Goal: Task Accomplishment & Management: Complete application form

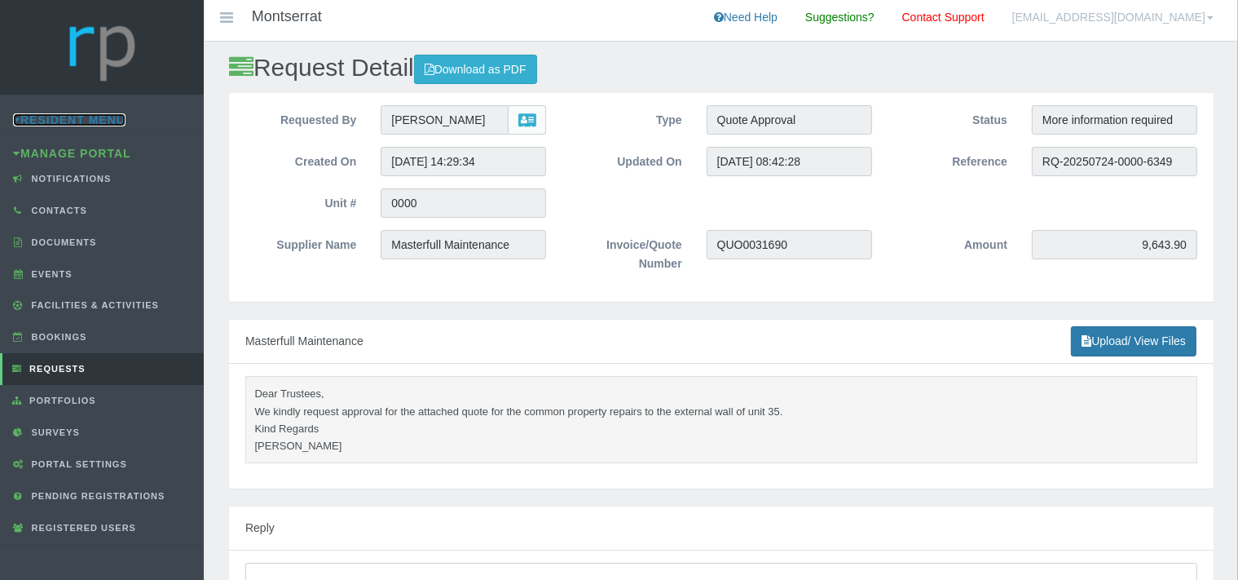
click at [109, 116] on link "Resident Menu" at bounding box center [69, 119] width 112 height 13
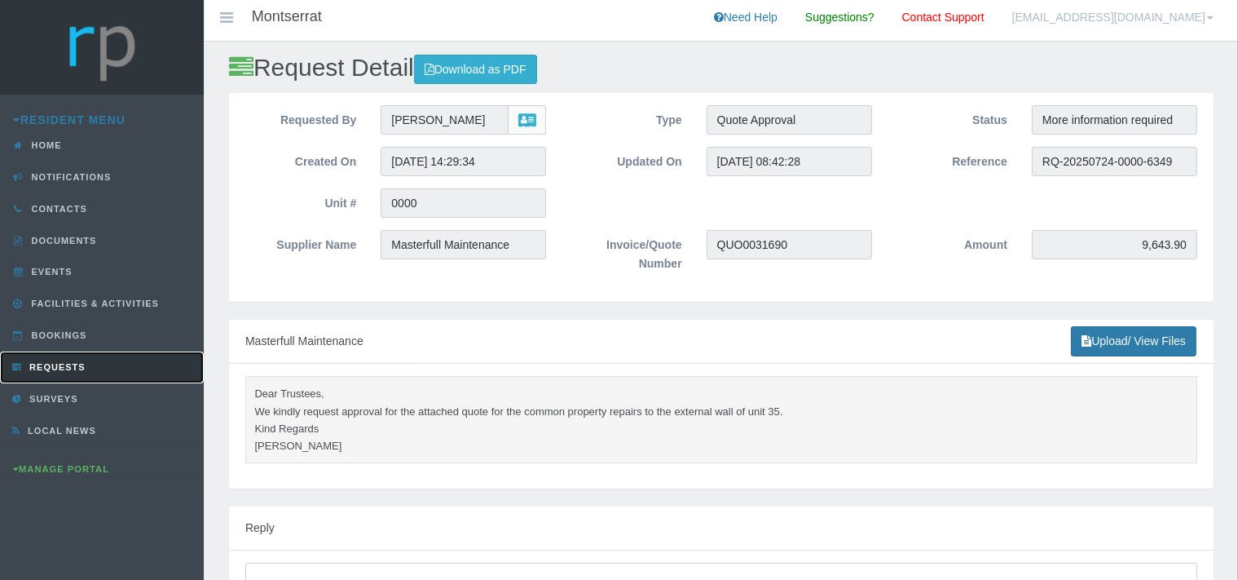
click at [67, 367] on span "Requests" at bounding box center [55, 367] width 60 height 10
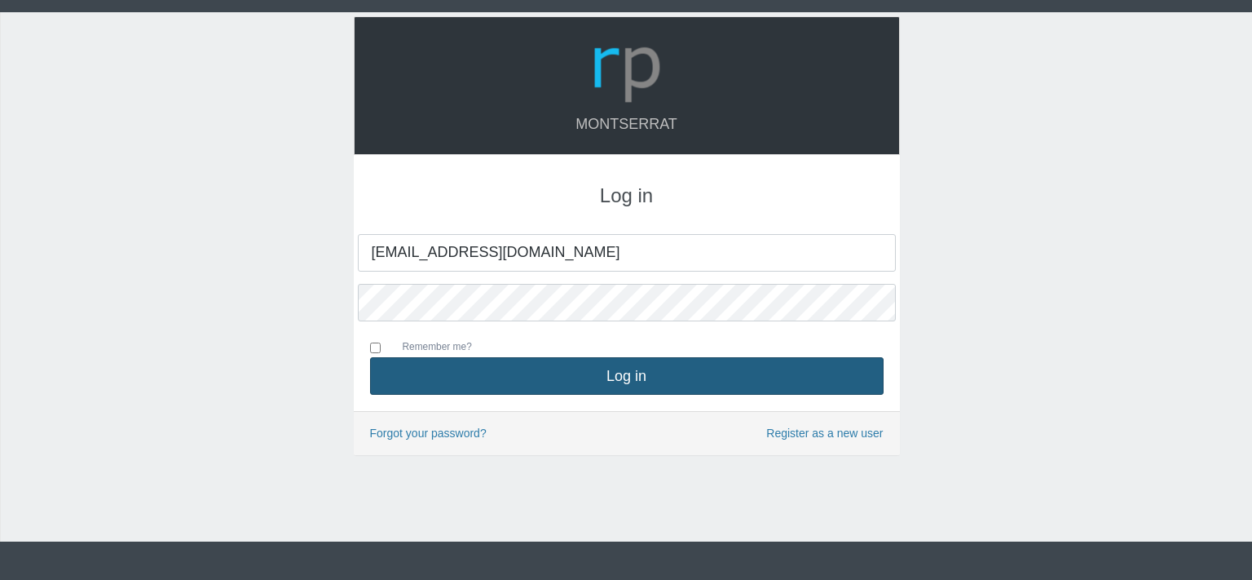
click at [598, 382] on button "Log in" at bounding box center [627, 375] width 514 height 37
type input "[EMAIL_ADDRESS][DOMAIN_NAME]"
click at [595, 375] on button "Log in" at bounding box center [627, 375] width 514 height 37
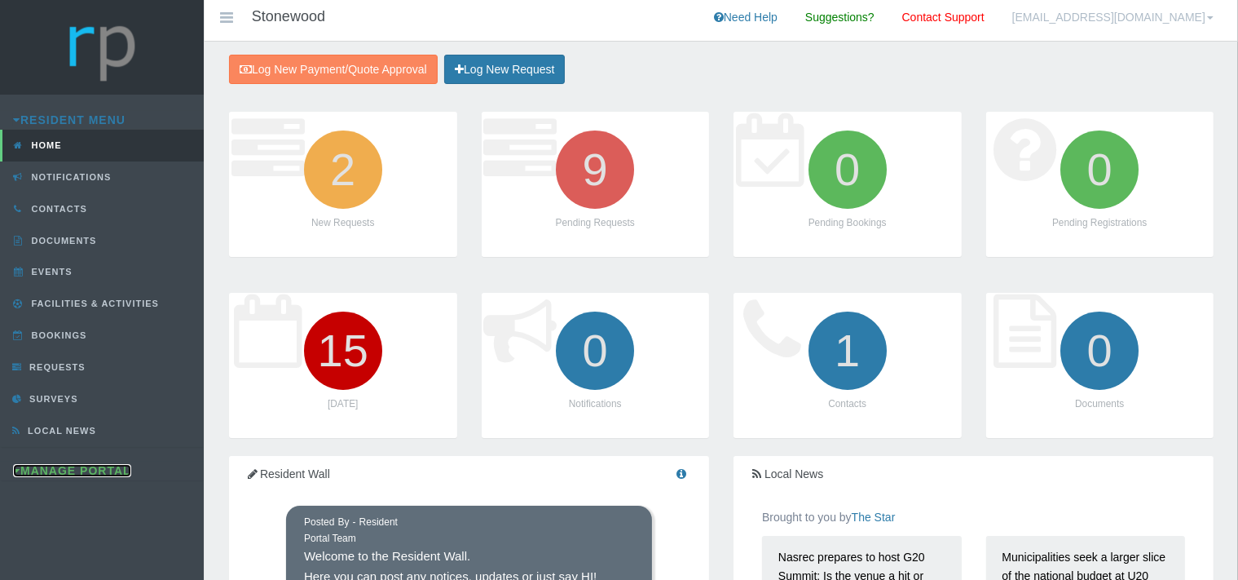
click at [91, 464] on link "Manage Portal" at bounding box center [72, 470] width 118 height 13
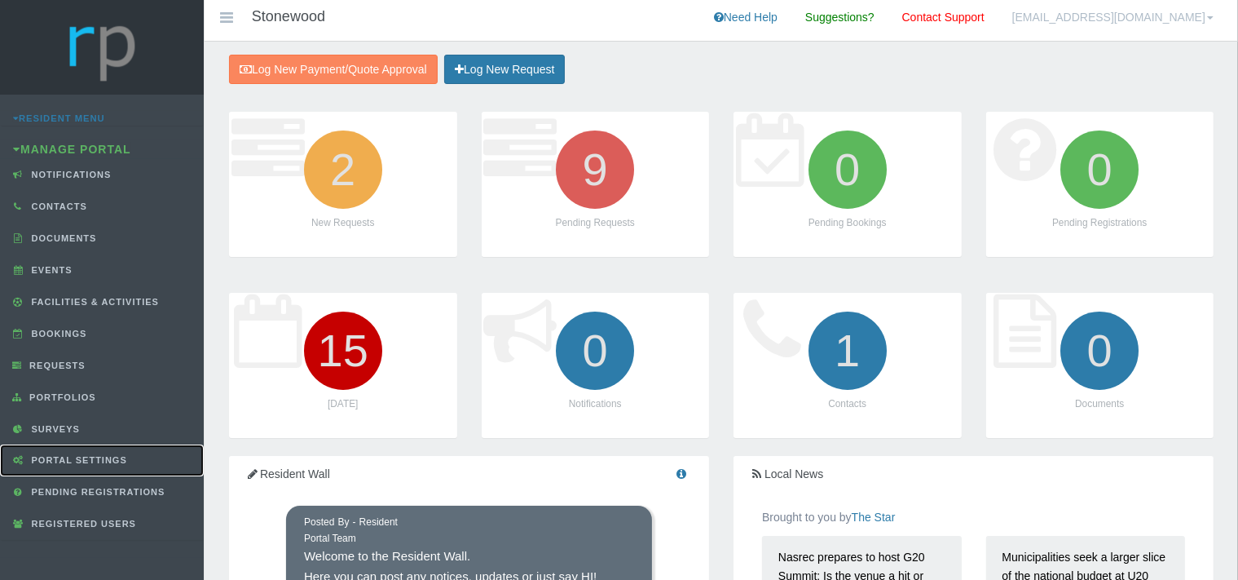
click at [91, 461] on span "Portal Settings" at bounding box center [77, 460] width 99 height 10
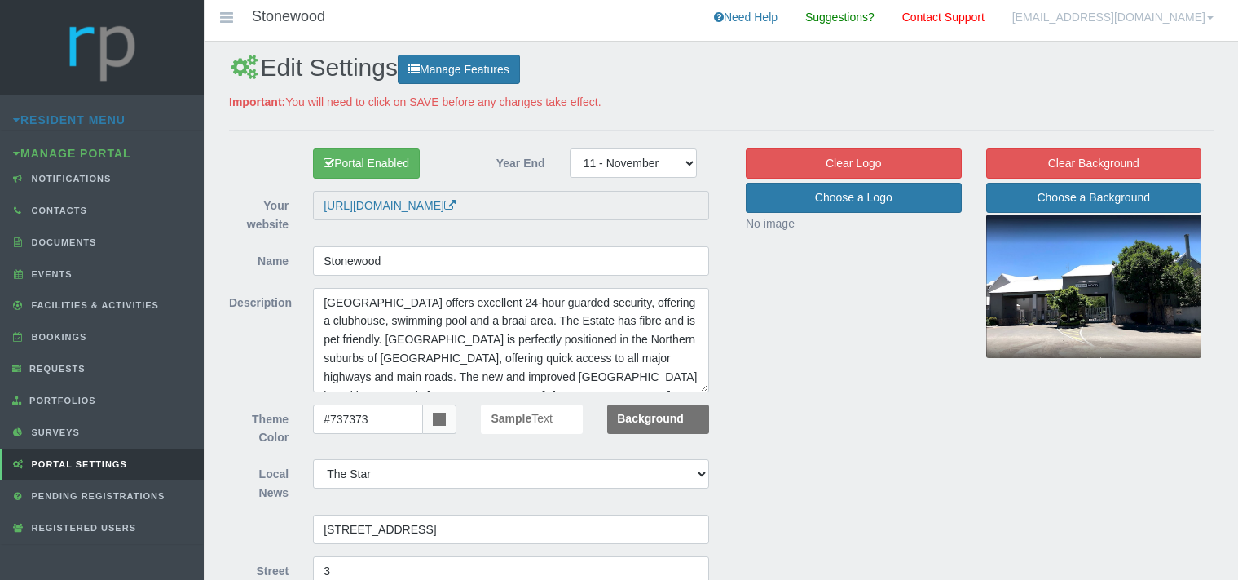
select select "204"
click at [79, 370] on span "Requests" at bounding box center [55, 369] width 60 height 10
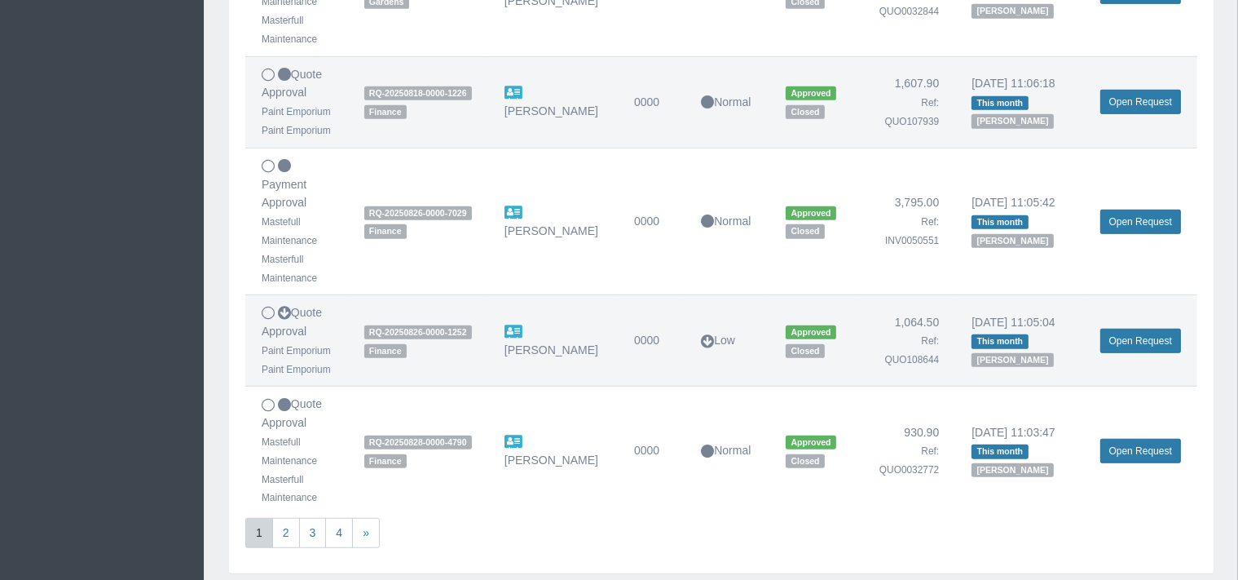
scroll to position [1205, 0]
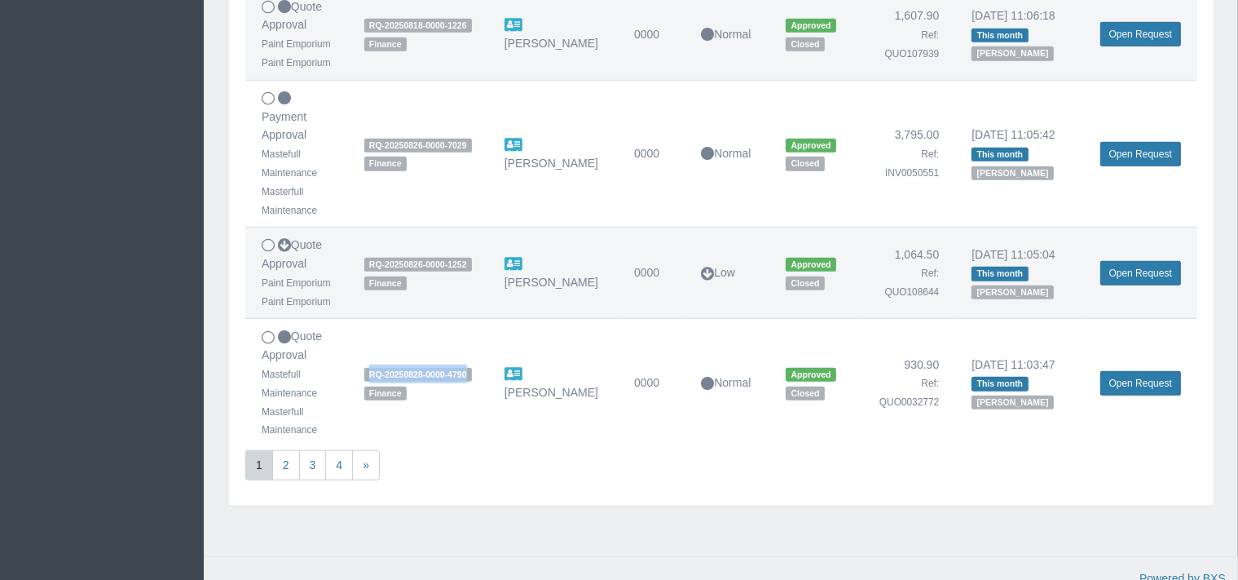
drag, startPoint x: 474, startPoint y: 367, endPoint x: 360, endPoint y: 376, distance: 113.7
click at [360, 376] on td "RQ-20250828-0000-4790 Finance" at bounding box center [418, 383] width 140 height 128
copy span "RQ-20250828-0000-4790"
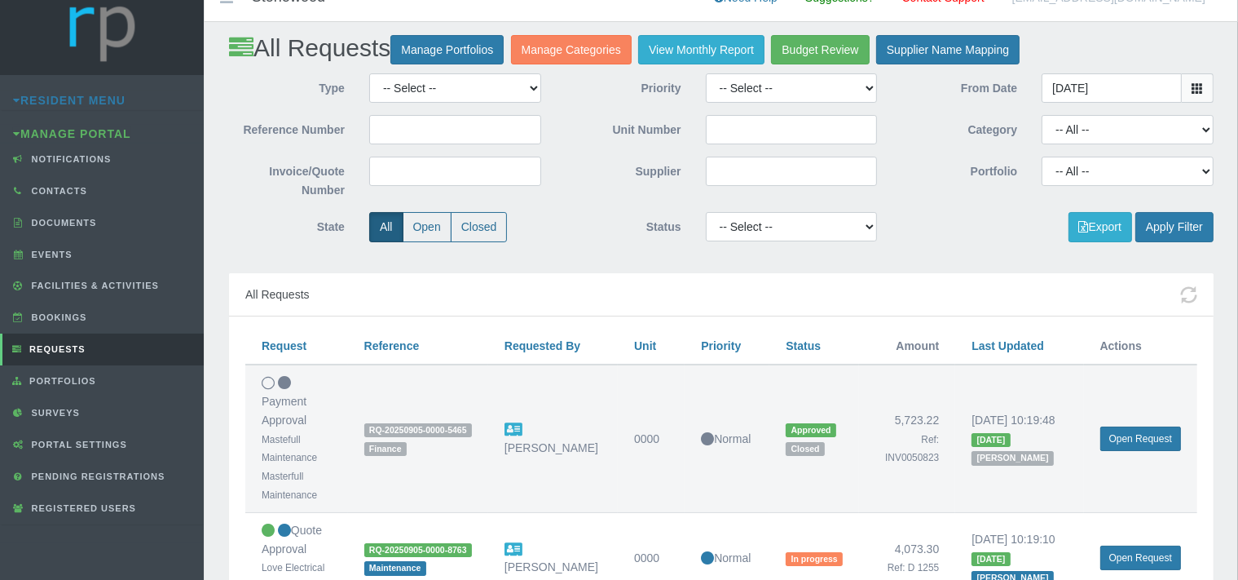
scroll to position [0, 0]
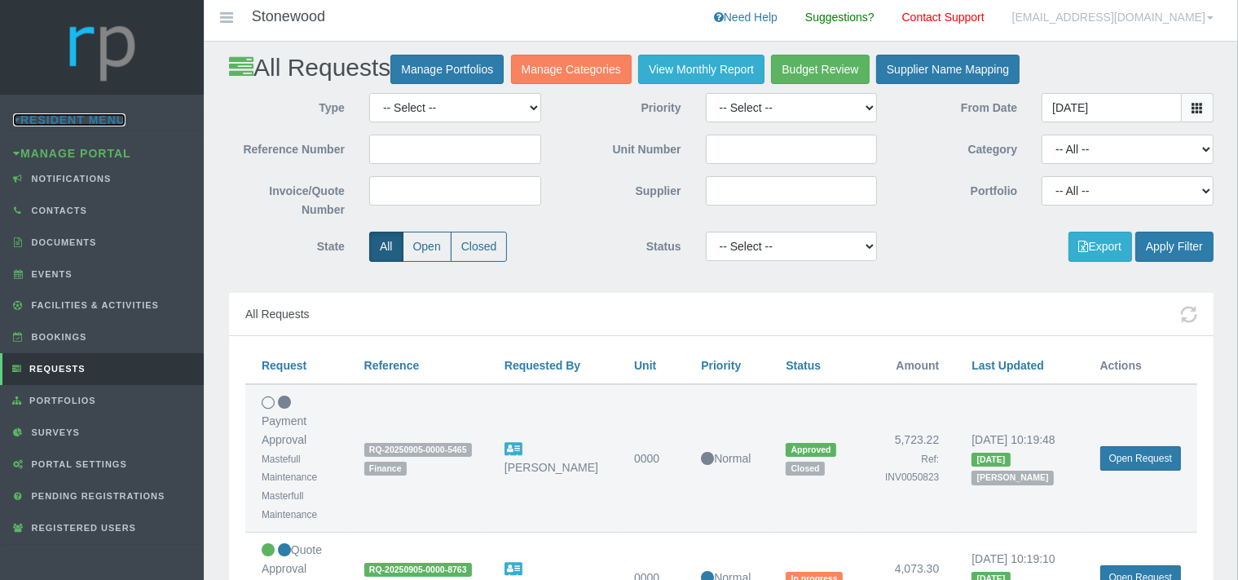
click at [73, 115] on link "Resident Menu" at bounding box center [69, 119] width 112 height 13
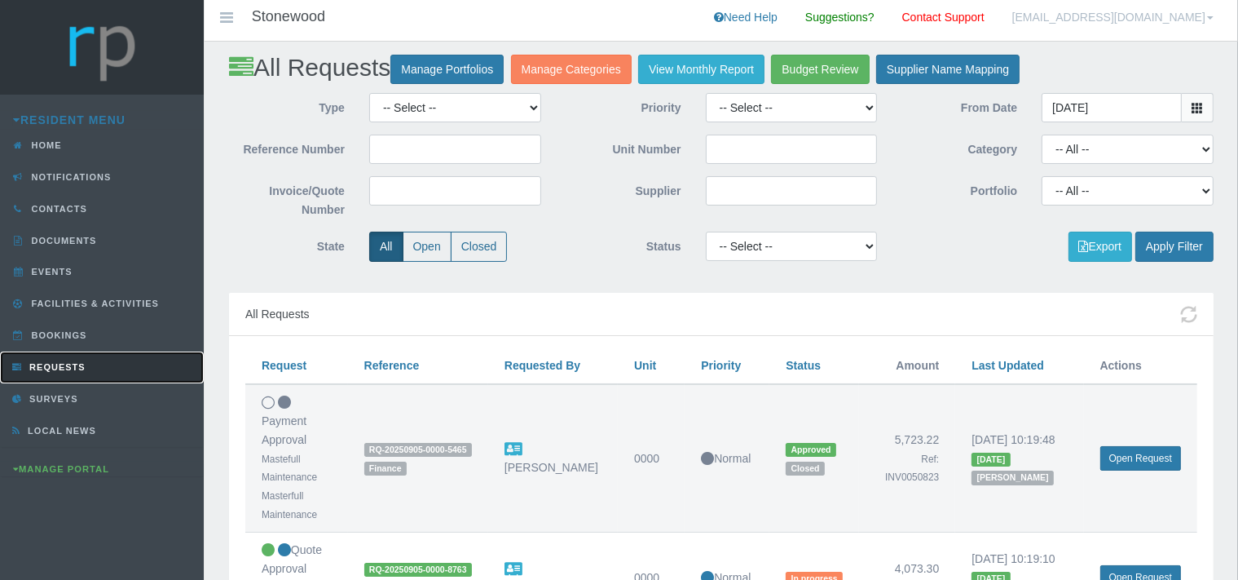
click at [69, 364] on span "Requests" at bounding box center [55, 367] width 60 height 10
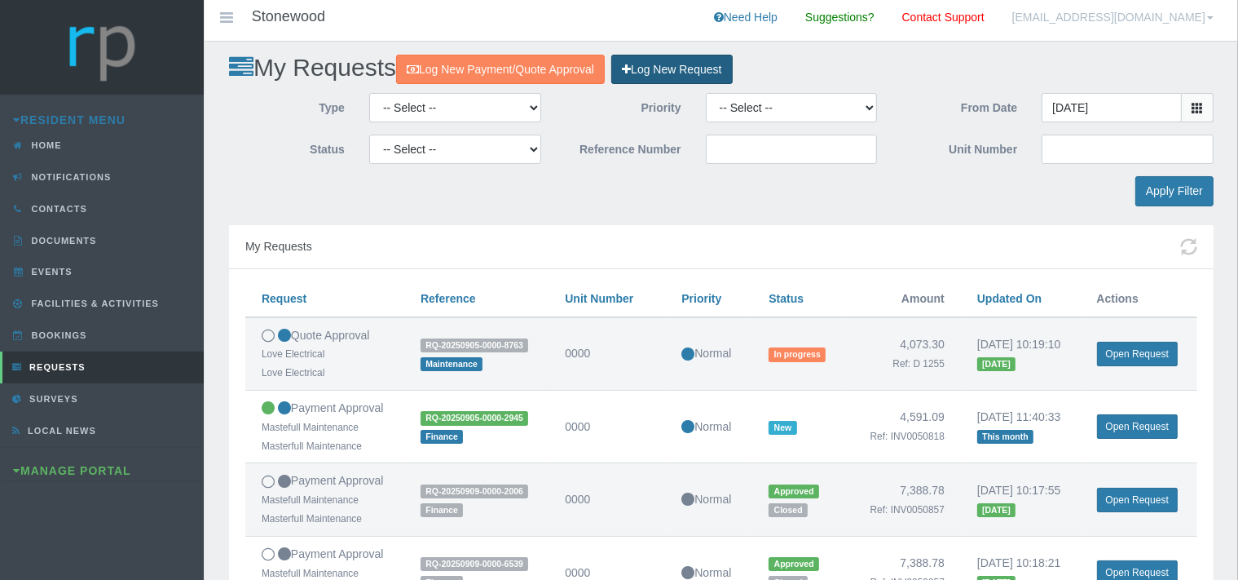
click at [709, 76] on link "Log New Request" at bounding box center [671, 70] width 121 height 30
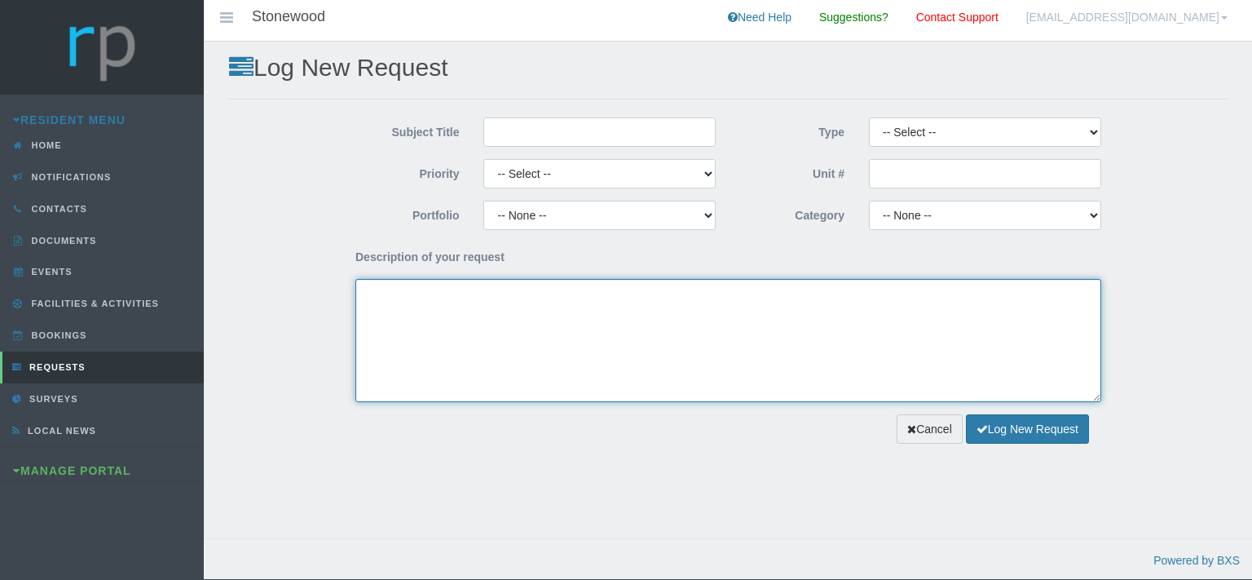
click at [404, 305] on textarea "Description of your request" at bounding box center [728, 340] width 746 height 123
paste textarea "RQ-20250828-0000-4790"
click at [363, 287] on textarea "RQ-20250828-0000-4790" at bounding box center [728, 340] width 746 height 123
click at [365, 293] on textarea "Dear RQ-20250828-0000-4790" at bounding box center [728, 340] width 746 height 123
click at [395, 293] on textarea "Dear RQ-20250828-0000-4790" at bounding box center [728, 340] width 746 height 123
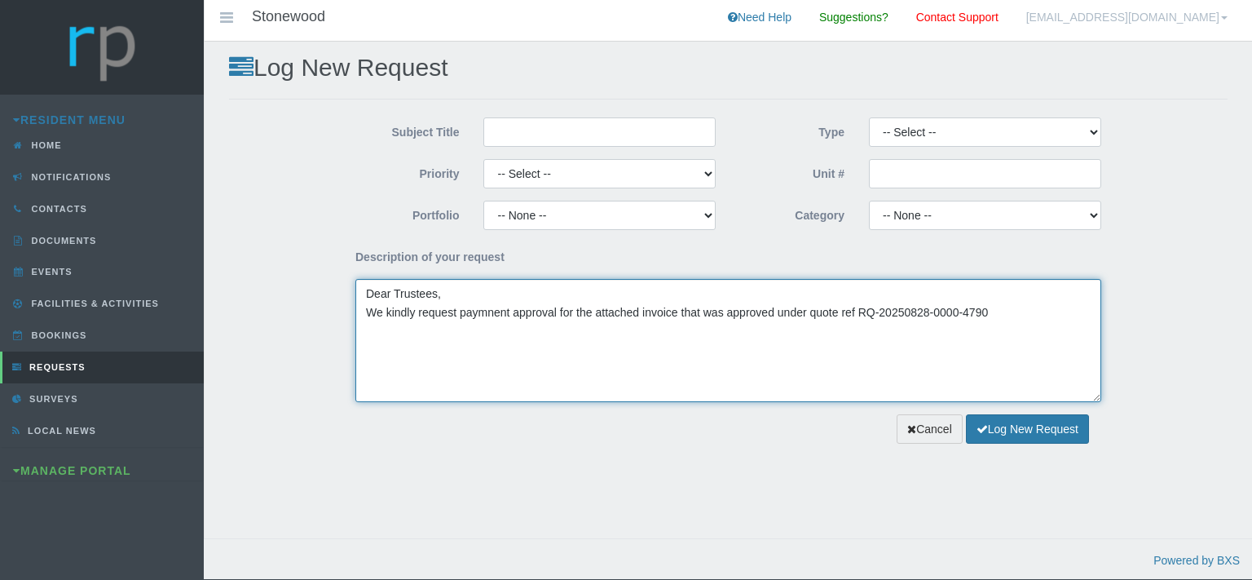
click at [990, 315] on textarea "Dear Trustees, We kindly request paymnent approval for the attached invoice tha…" at bounding box center [728, 340] width 746 height 123
type textarea "Dear Trustees, We kindly request payment approval for the attached invoice that…"
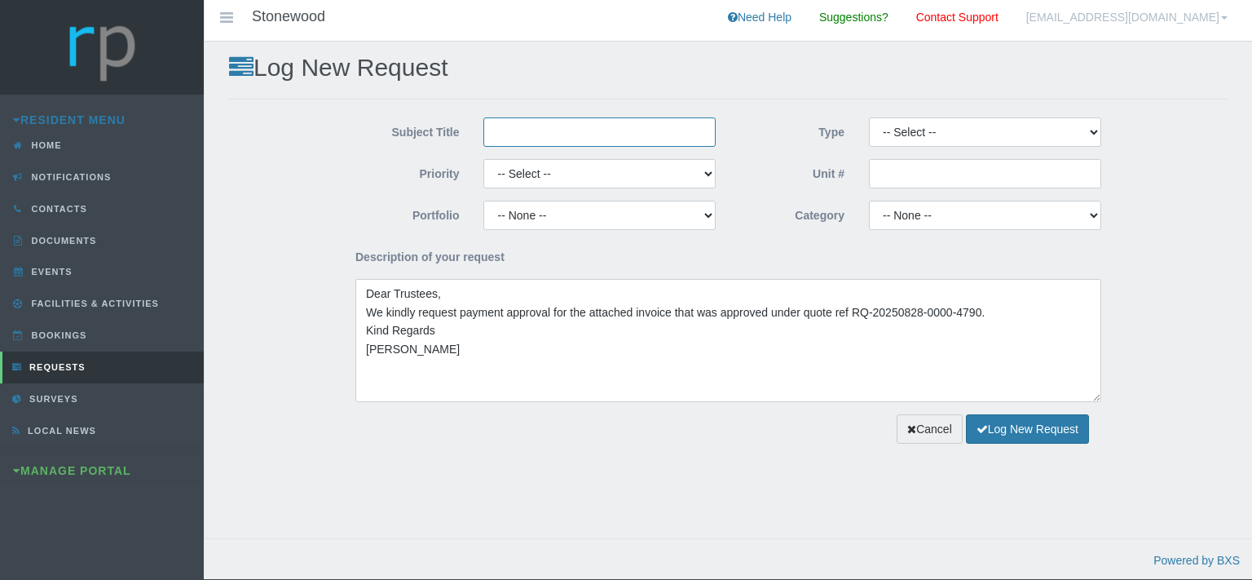
click at [571, 136] on input "Subject Title" at bounding box center [599, 131] width 232 height 29
type input "Mastefull Maintenance"
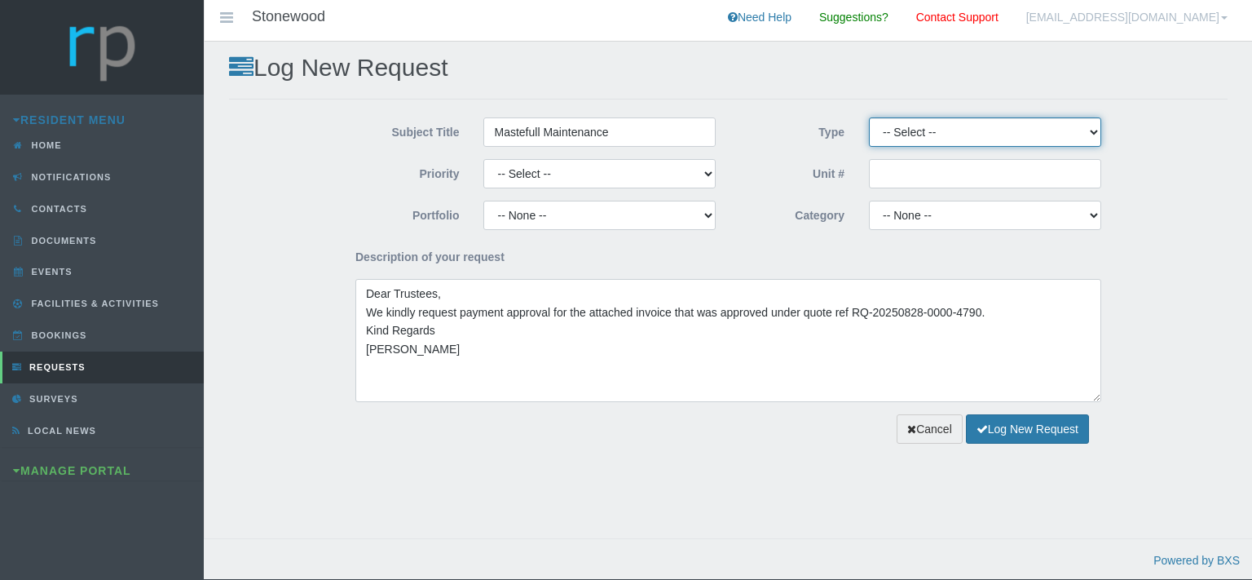
click at [869, 117] on select "-- Select -- Complaint Compliment Enquiry Request for maintenance Other (not li…" at bounding box center [985, 131] width 232 height 29
select select "PAYMENT"
click option "Payment Approval" at bounding box center [0, 0] width 0 height 0
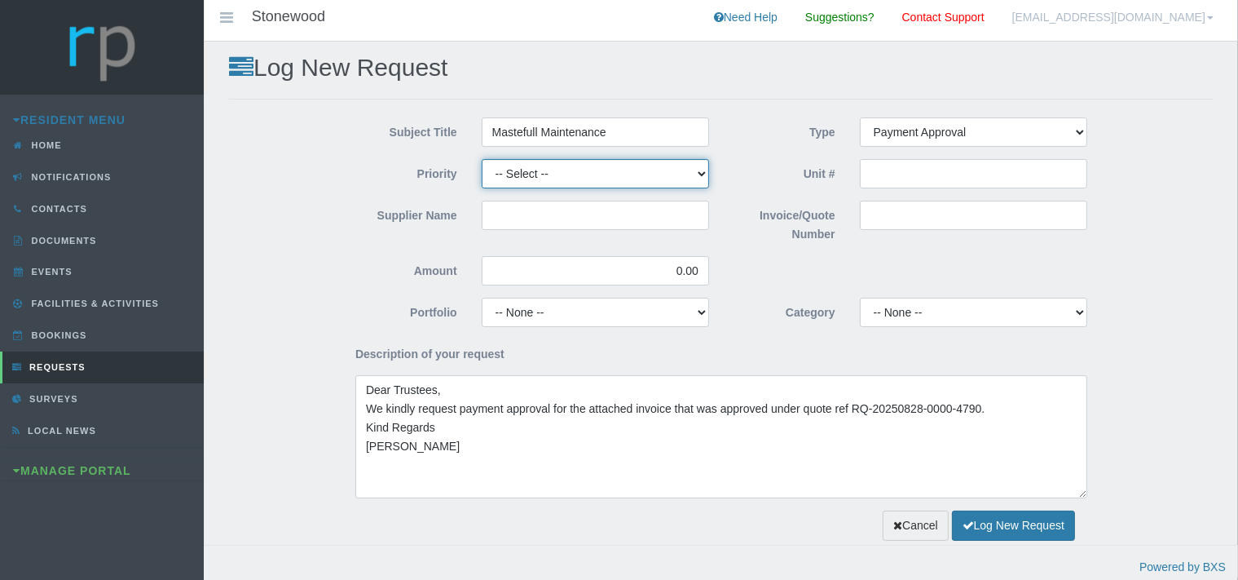
click at [482, 159] on select "-- Select -- High Low Normal" at bounding box center [595, 173] width 227 height 29
select select "MEDIUM"
click option "Normal" at bounding box center [0, 0] width 0 height 0
click at [556, 213] on input "Supplier Name" at bounding box center [595, 215] width 227 height 29
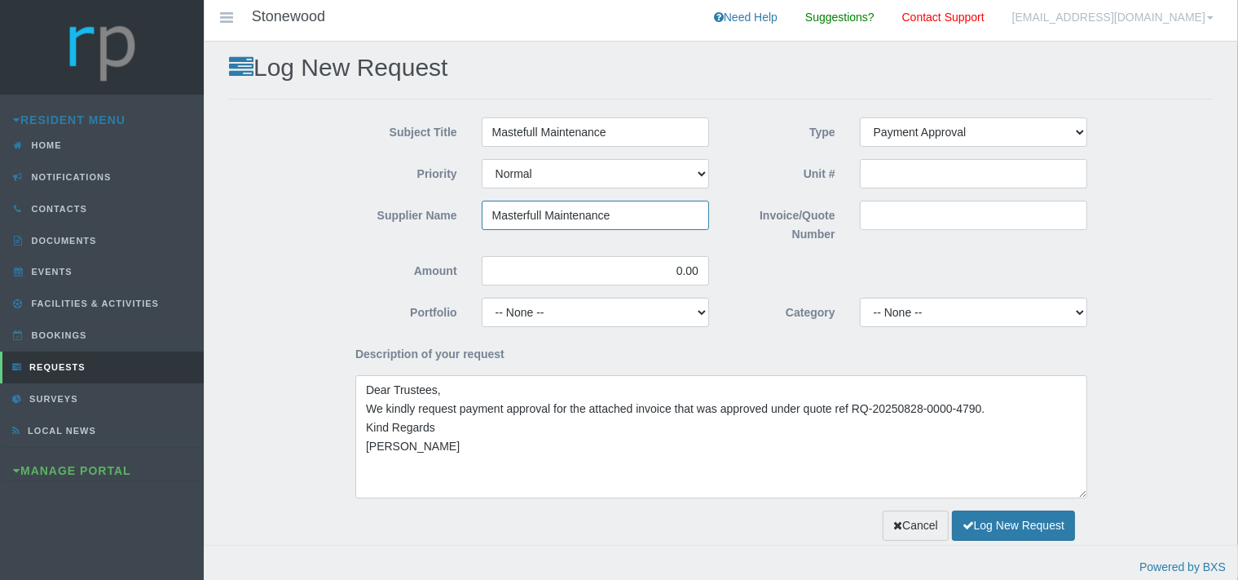
type input "Masterfull Maintenance"
click at [890, 222] on input "Invoice/Quote Number" at bounding box center [973, 215] width 227 height 29
paste input "INV0050887"
type input "INV0050887"
drag, startPoint x: 706, startPoint y: 266, endPoint x: 660, endPoint y: 281, distance: 48.2
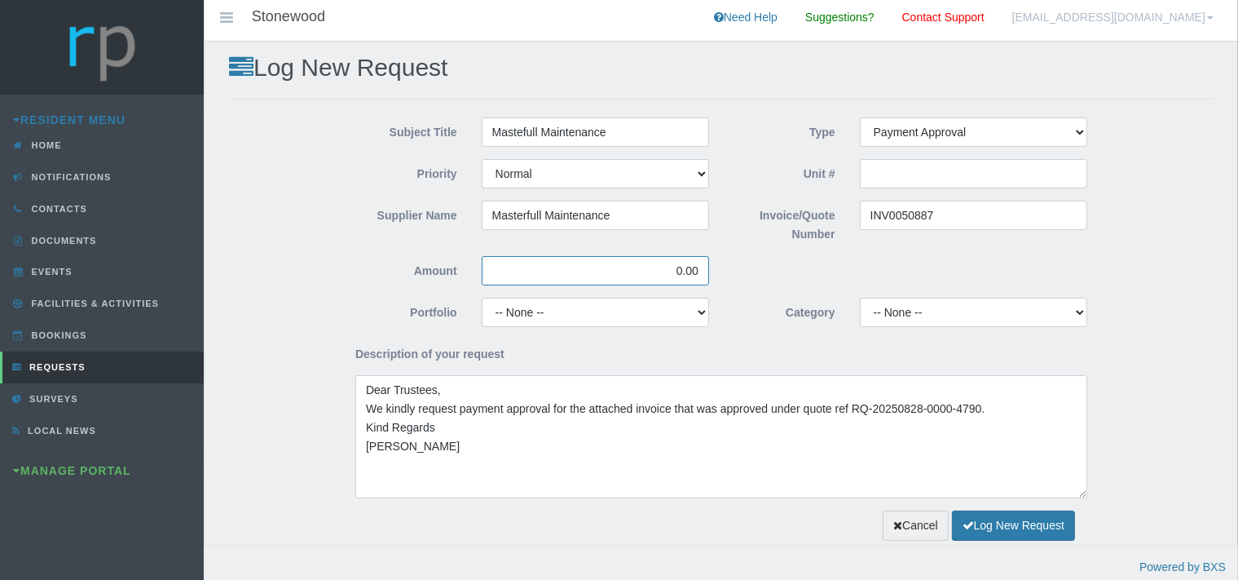
click at [667, 275] on input "0.00" at bounding box center [595, 270] width 227 height 29
type input "930.90"
click at [482, 298] on select "-- None -- Chairperson Communication Estate Manager Finance Gardens Maintenance…" at bounding box center [595, 312] width 227 height 29
select select "FINANCE"
click option "Finance" at bounding box center [0, 0] width 0 height 0
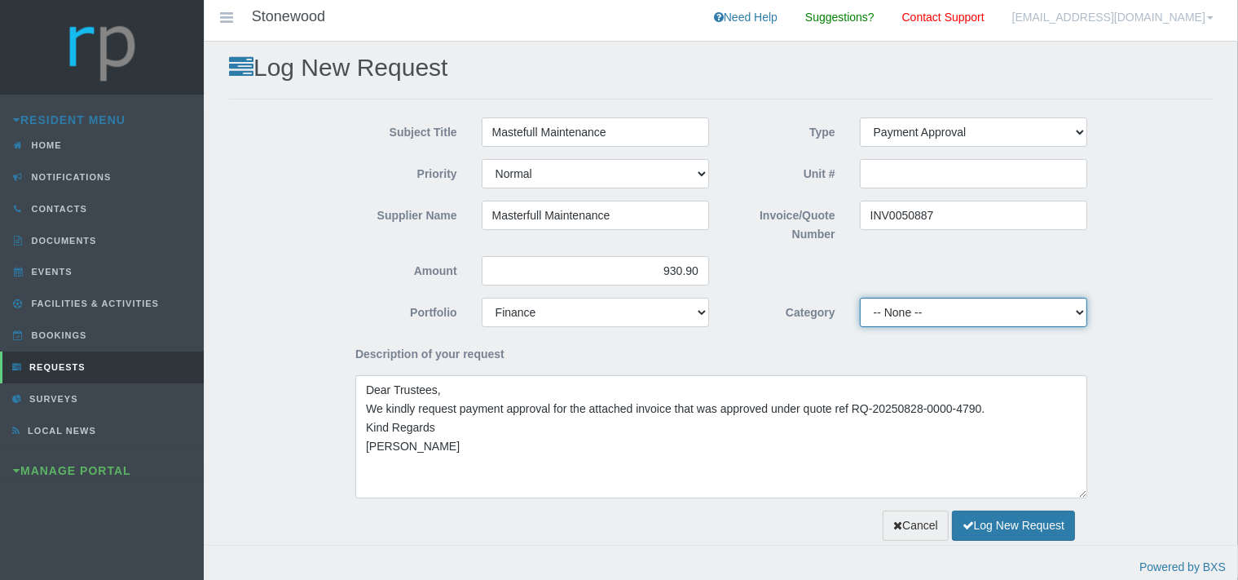
click at [860, 298] on select "-- None -- 10 YMP - Borehole 10 YMP - Fire Equipment 10 YMP - Garden upgrades 1…" at bounding box center [973, 312] width 227 height 29
select select "23042164-3dc8-4b33-8822-a0cf0f74d399"
click option "Admin Levy Landscaping & Rubble Removal" at bounding box center [0, 0] width 0 height 0
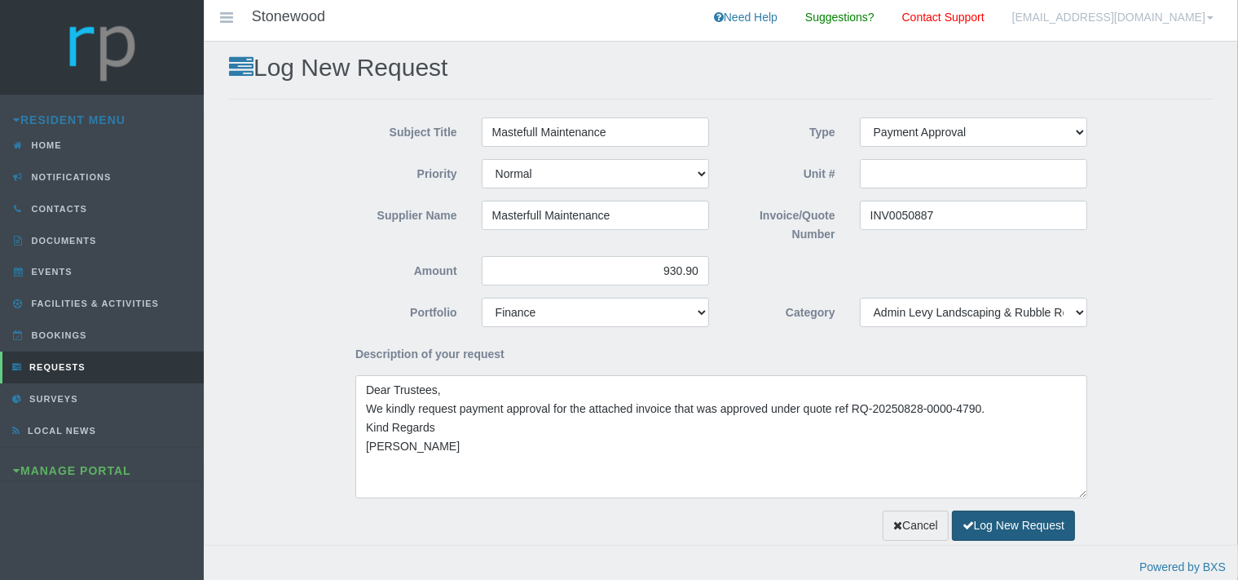
click at [995, 527] on button "Log New Request" at bounding box center [1013, 525] width 123 height 30
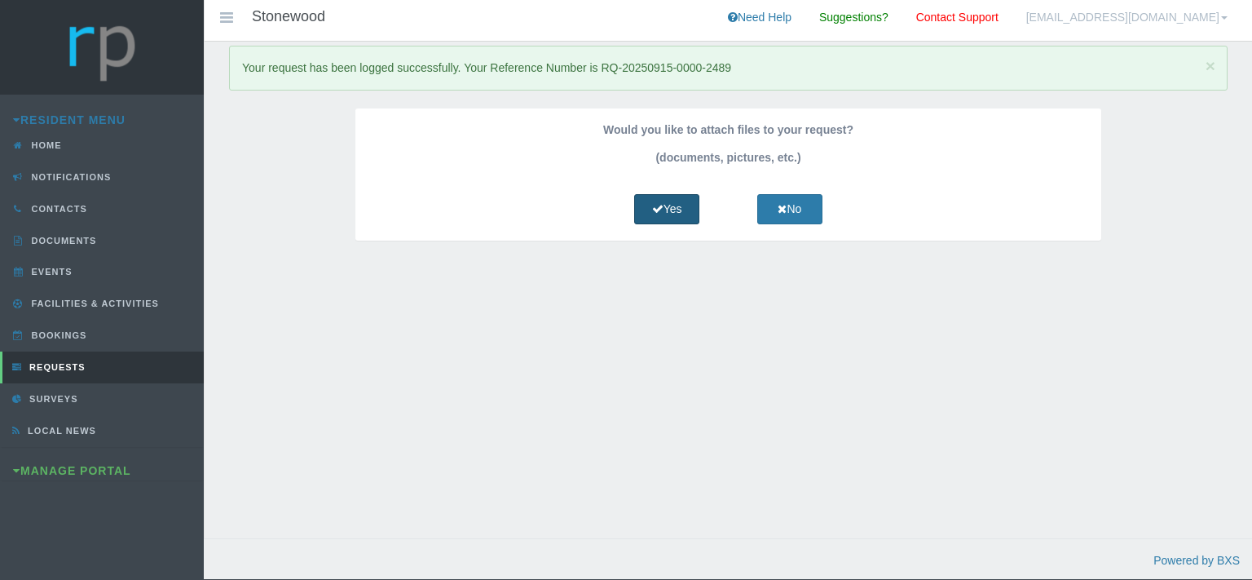
click at [654, 201] on link "Yes" at bounding box center [666, 209] width 65 height 30
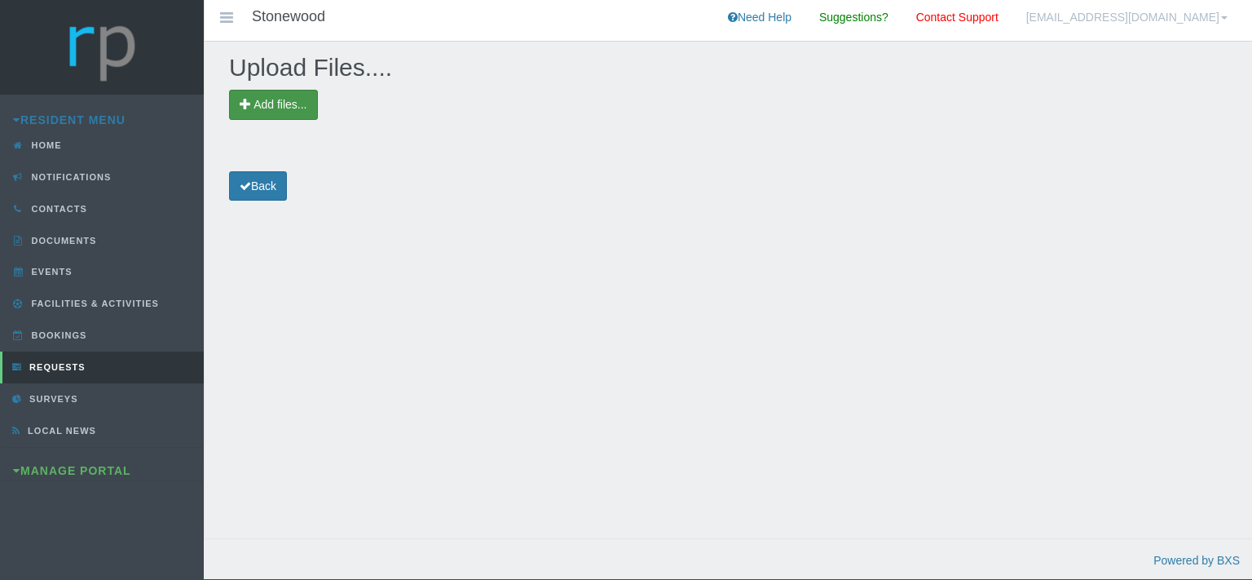
click at [274, 90] on span "Add files..." at bounding box center [273, 105] width 89 height 30
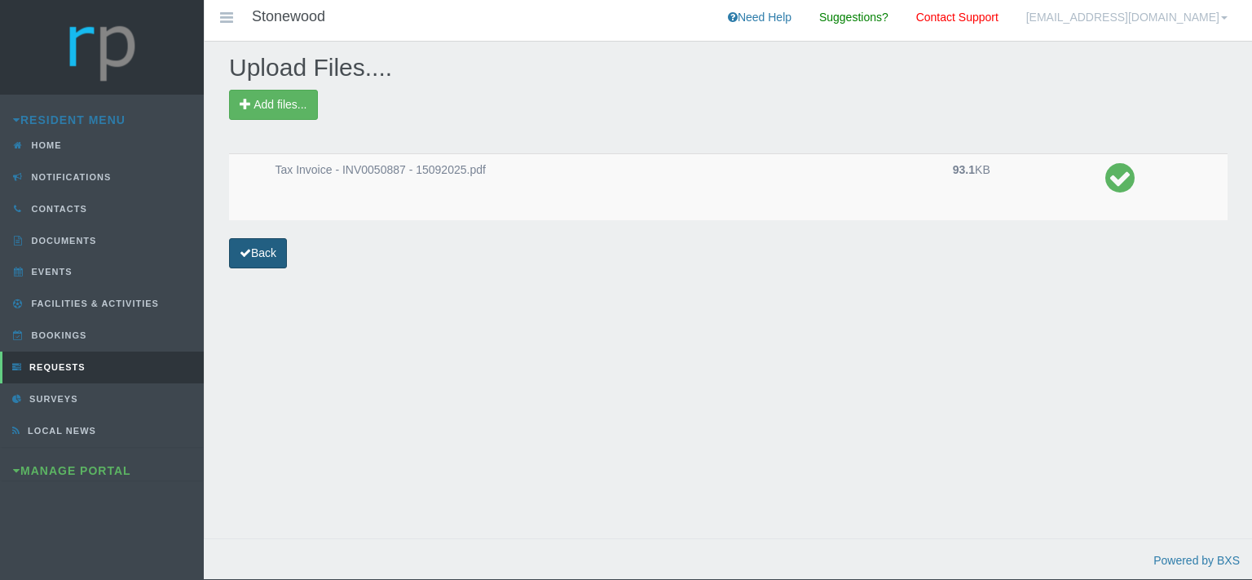
click at [269, 255] on link "Back" at bounding box center [258, 253] width 58 height 30
